Goal: Task Accomplishment & Management: Complete application form

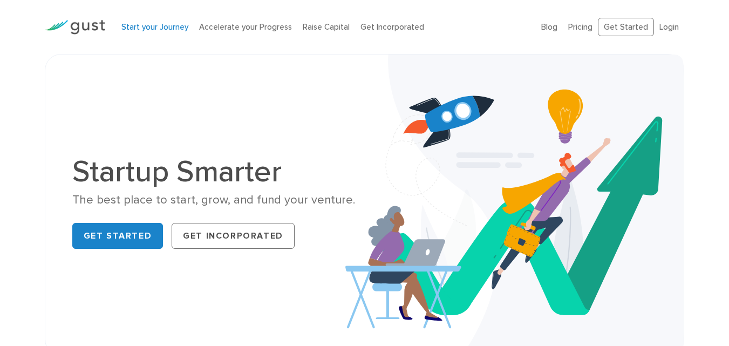
click at [151, 29] on link "Start your Journey" at bounding box center [154, 27] width 67 height 10
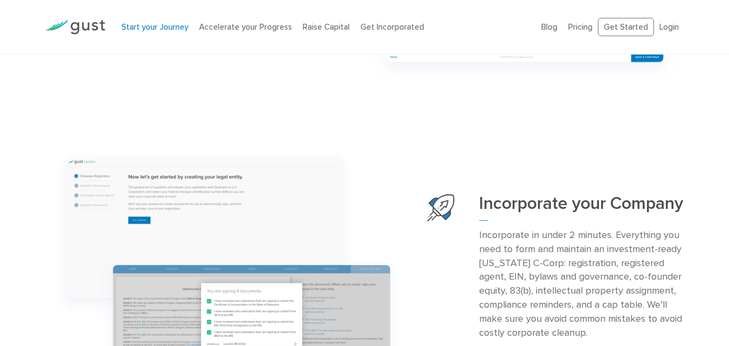
scroll to position [1079, 0]
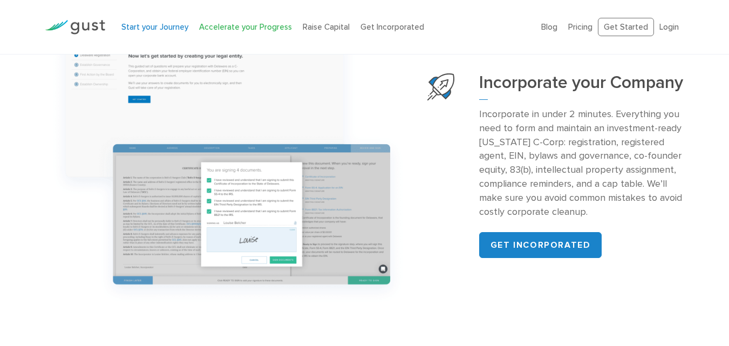
click at [253, 25] on link "Accelerate your Progress" at bounding box center [245, 27] width 93 height 10
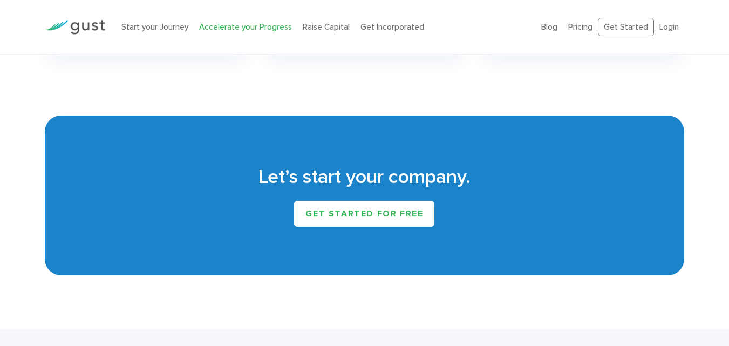
scroll to position [1727, 0]
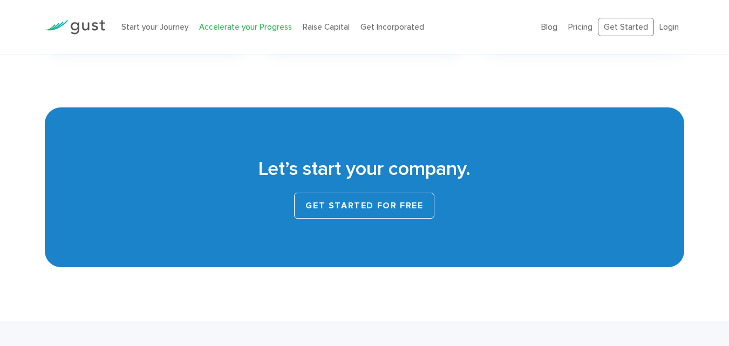
click at [385, 202] on link "Get started for free" at bounding box center [364, 206] width 140 height 26
